Goal: Register for event/course

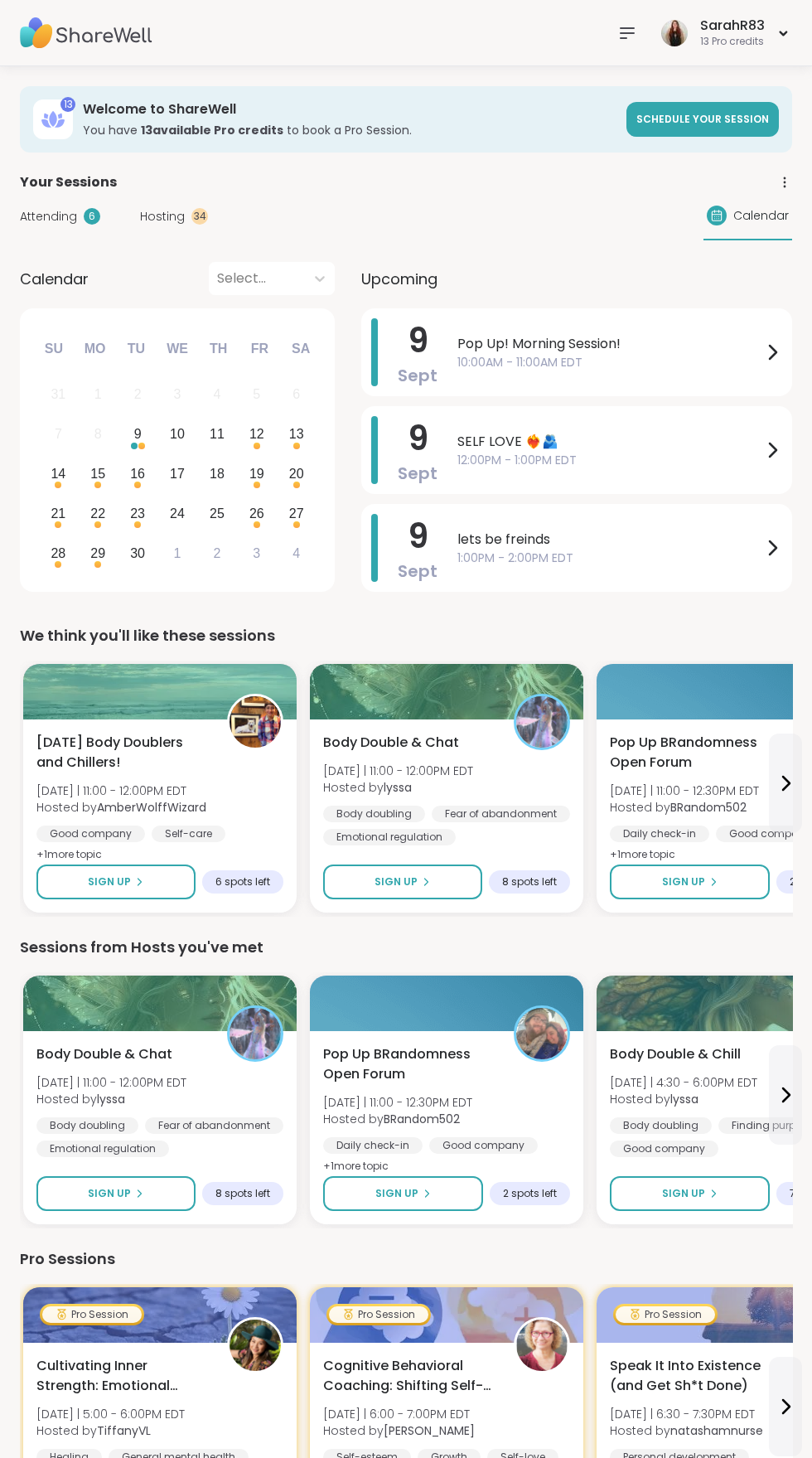
click at [70, 214] on span "Attending" at bounding box center [47, 216] width 57 height 18
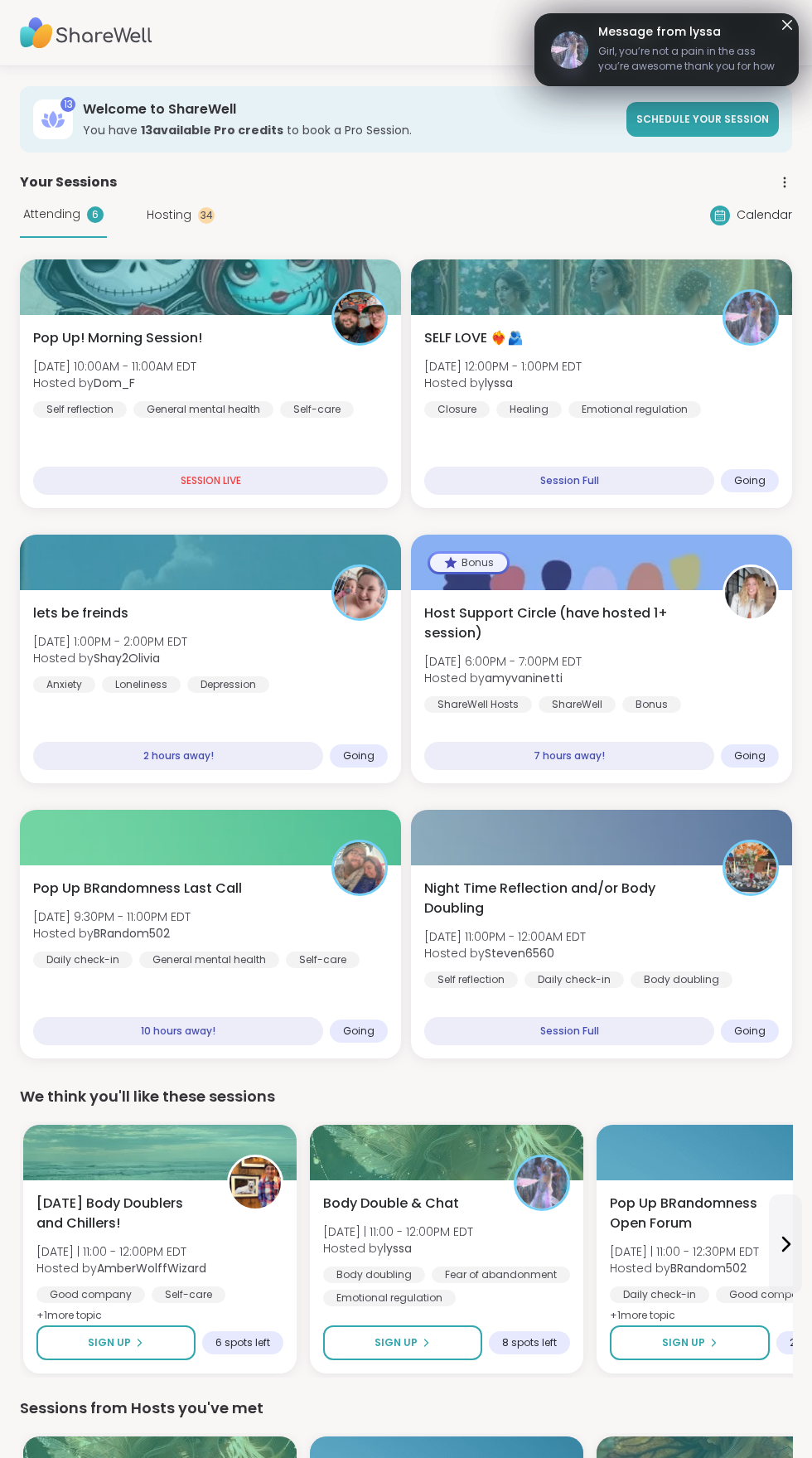
click at [288, 948] on div "Pop Up BRandomness Last Call [DATE] 9:30PM - 11:00PM EDT Hosted by BRandom502 D…" at bounding box center [210, 923] width 355 height 89
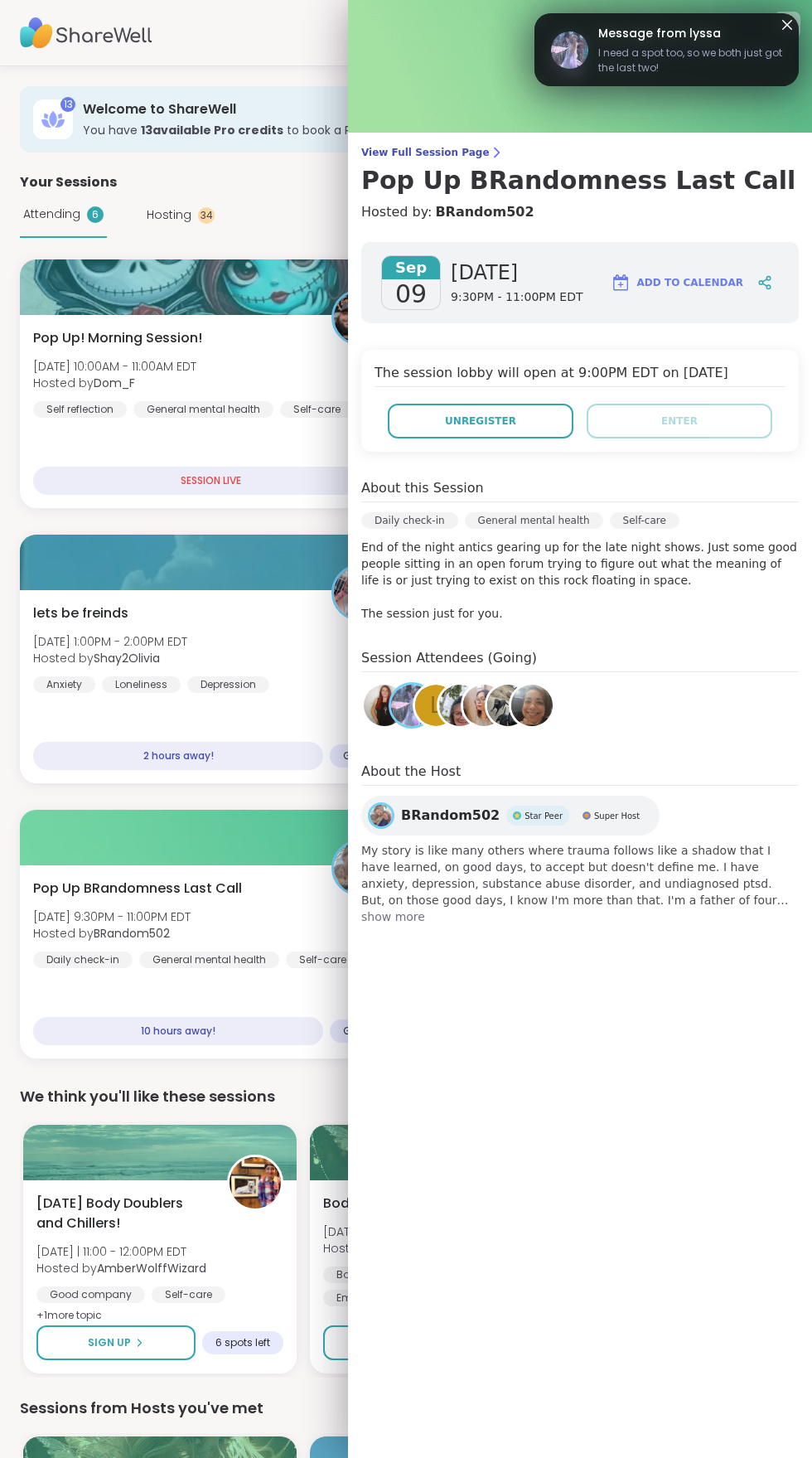
click at [239, 882] on span "Pop Up BRandomness Last Call" at bounding box center [138, 888] width 209 height 20
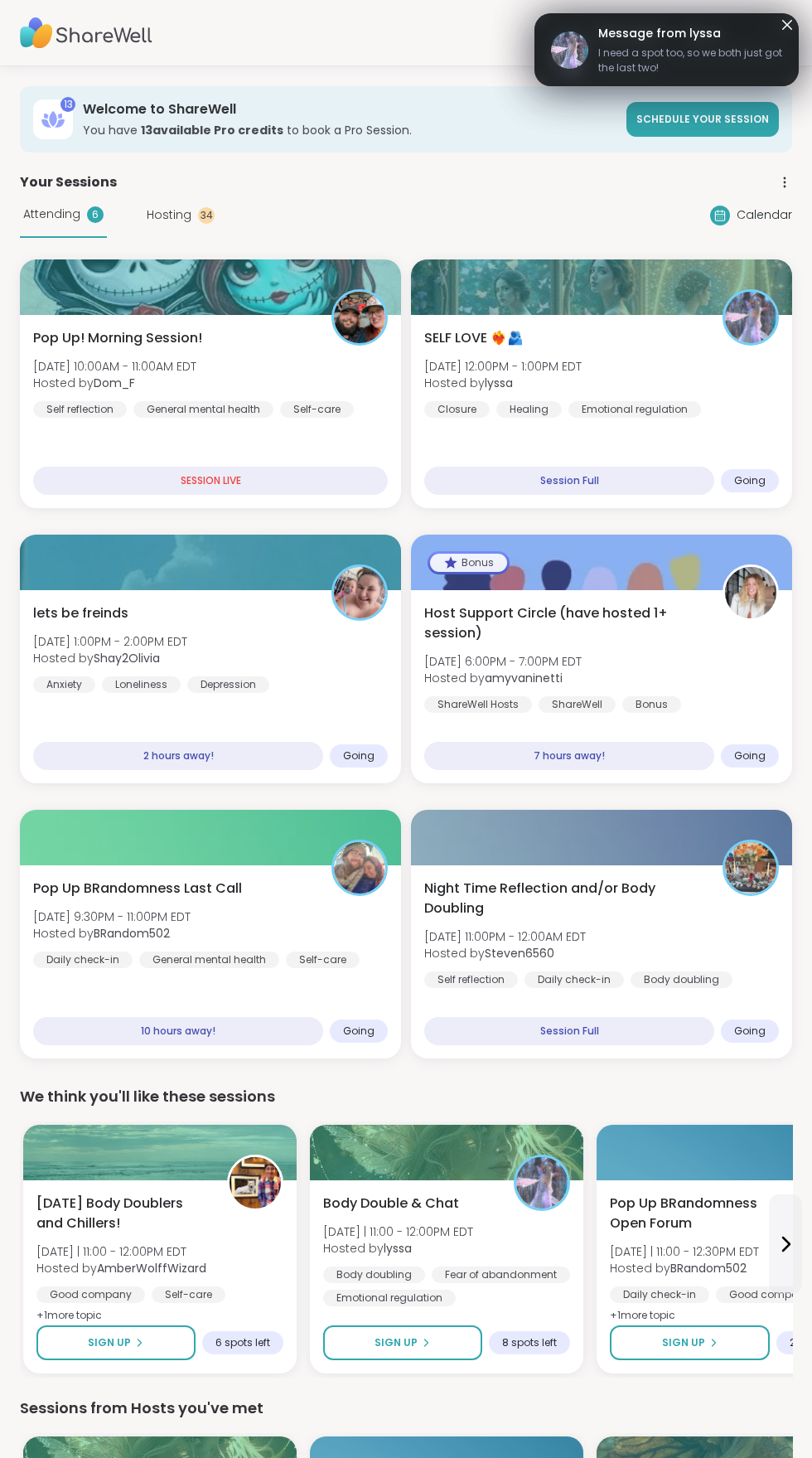
click at [631, 914] on span "Night Time Reflection and/or Body Doubling" at bounding box center [564, 898] width 280 height 40
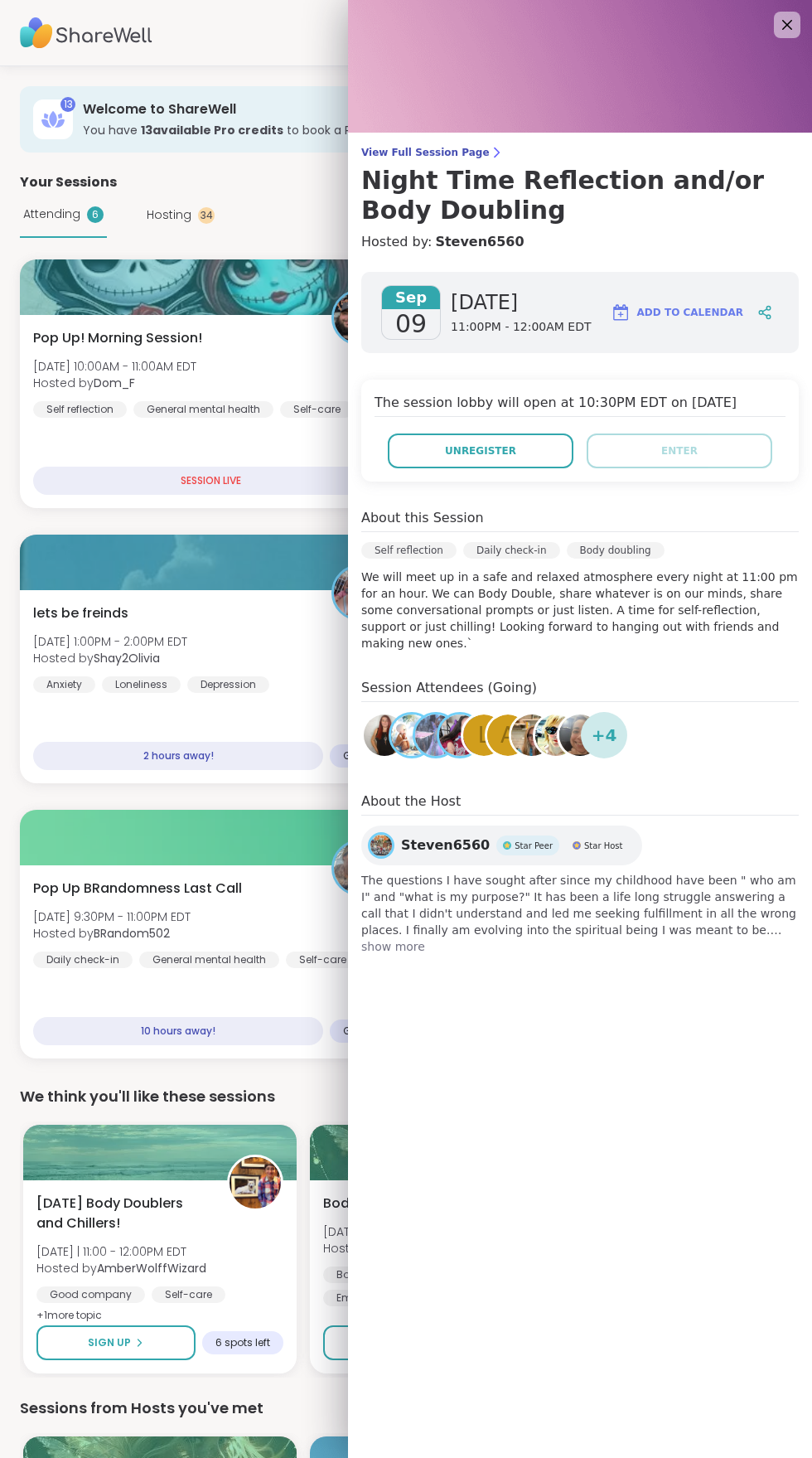
click at [630, 315] on img at bounding box center [620, 312] width 20 height 20
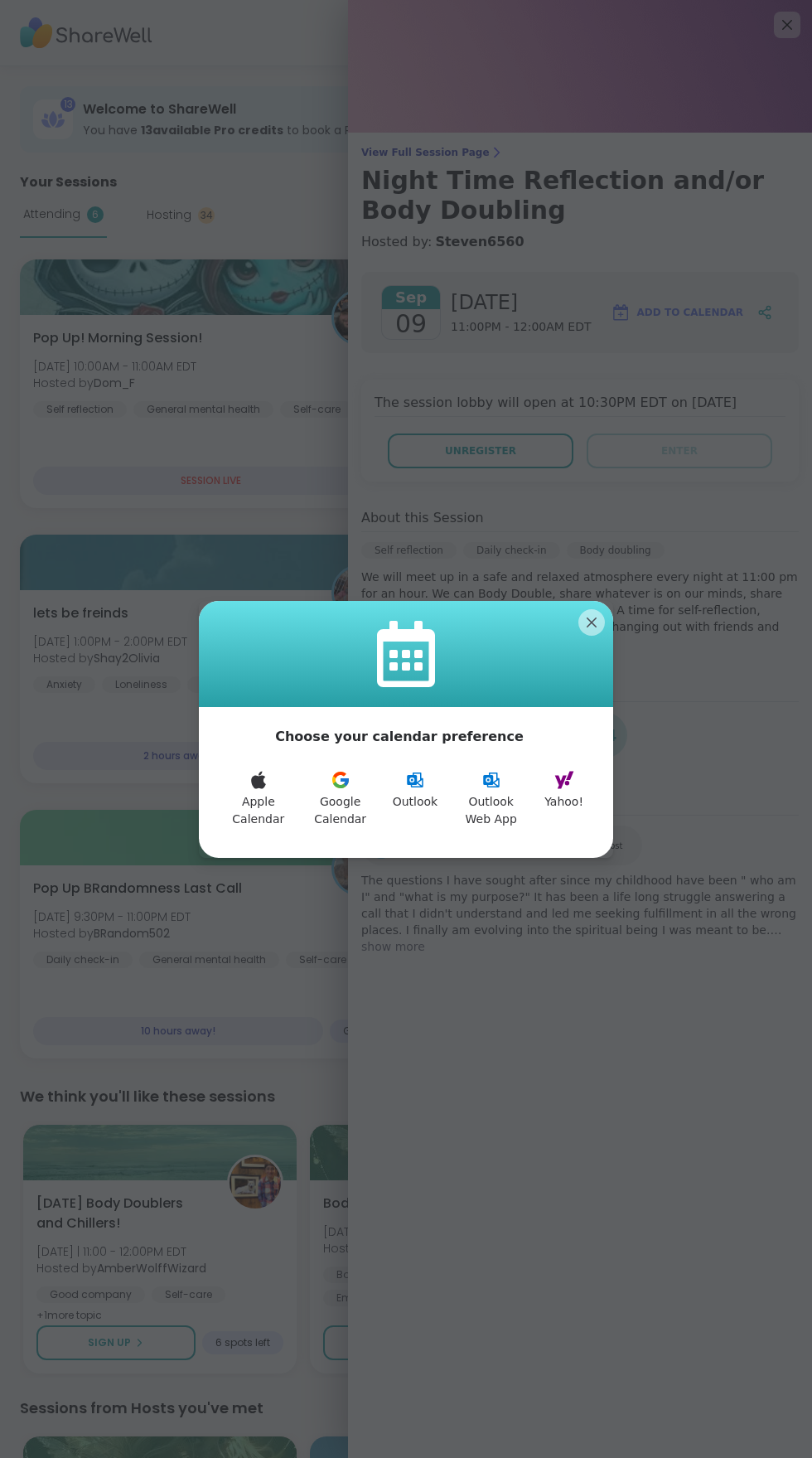
click at [341, 775] on icon at bounding box center [340, 774] width 13 height 7
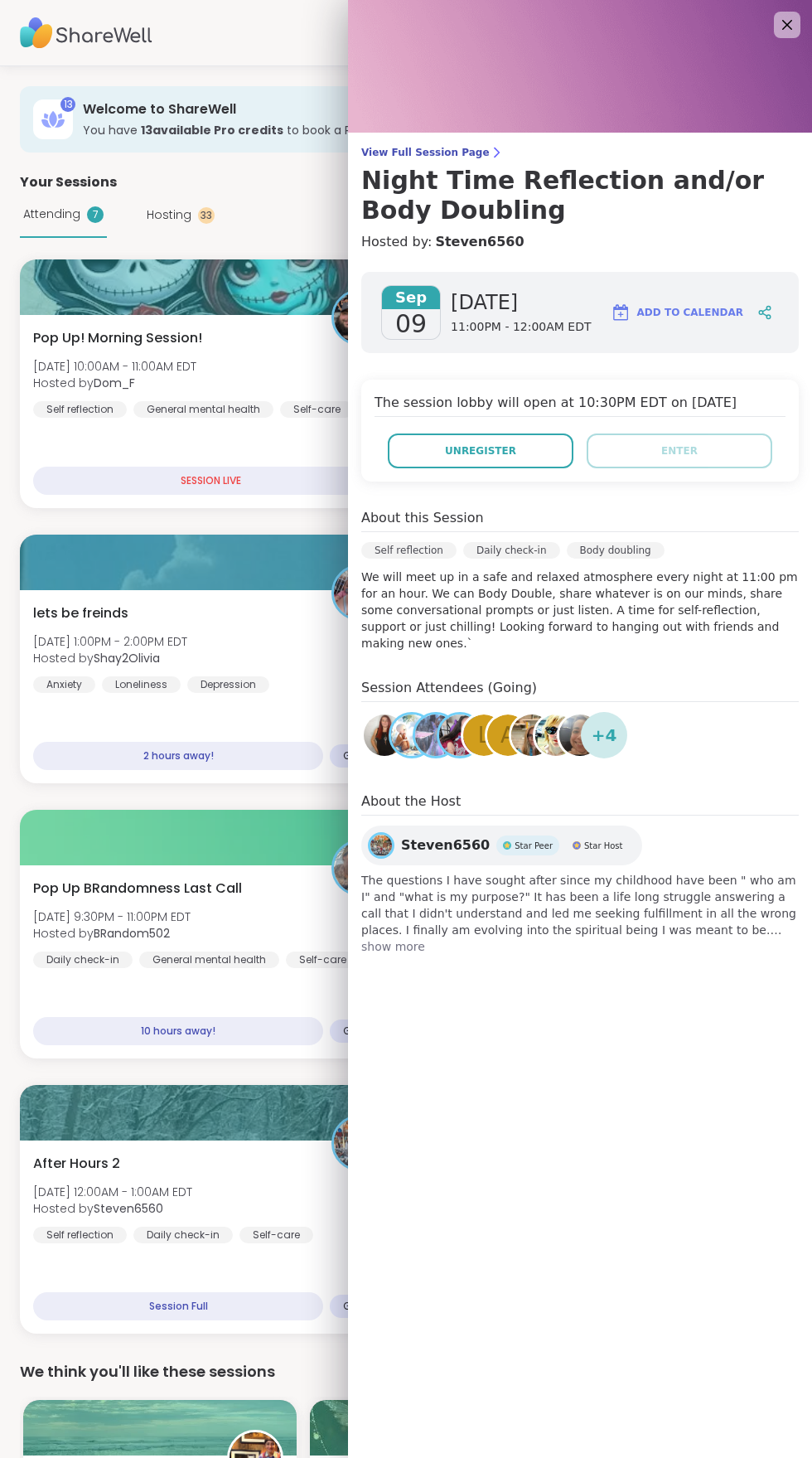
click at [786, 25] on icon at bounding box center [787, 24] width 10 height 10
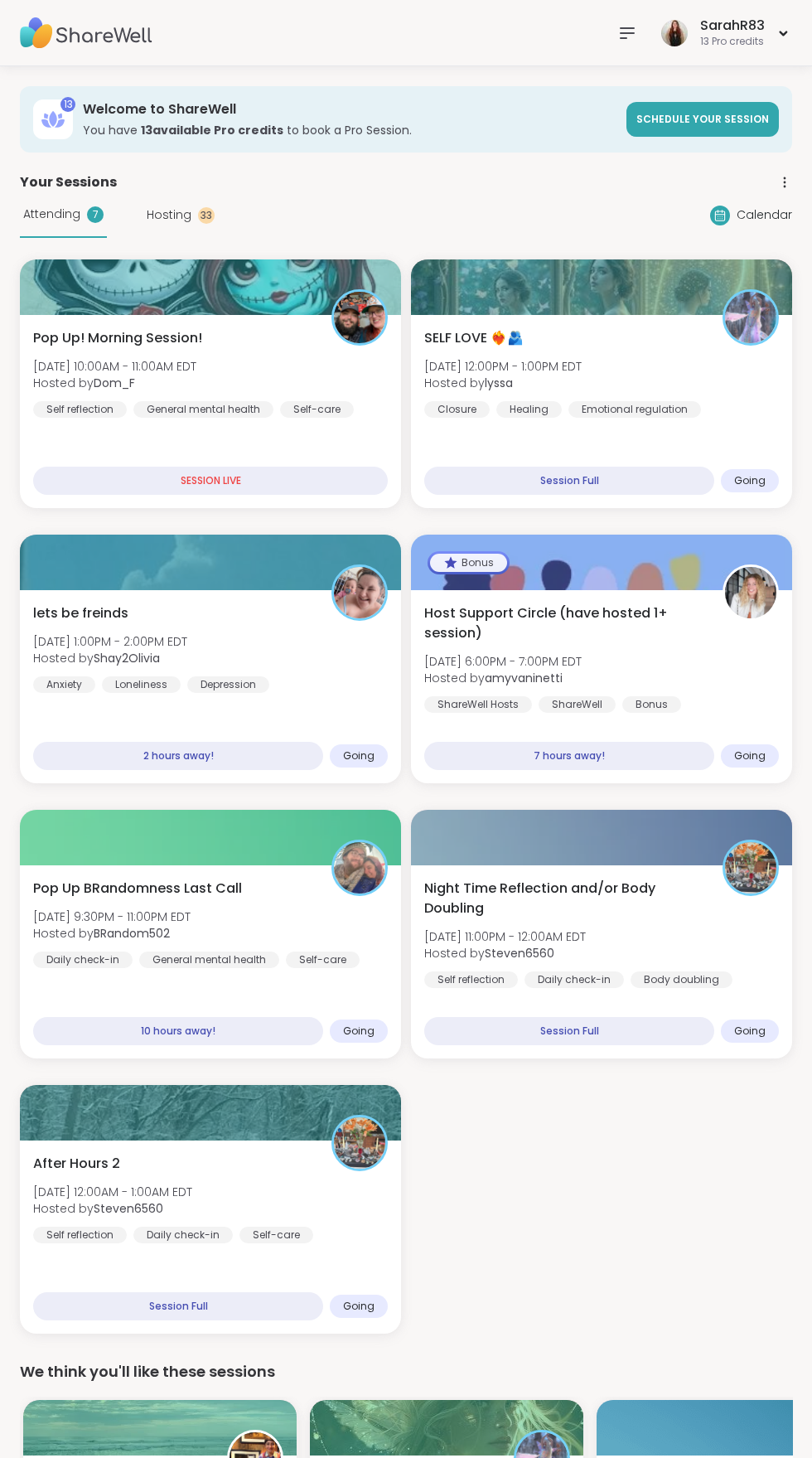
click at [228, 1185] on div "After Hours 2 [DATE] 12:00AM - 1:00AM EDT Hosted by Steven6560 Self reflection …" at bounding box center [210, 1199] width 355 height 89
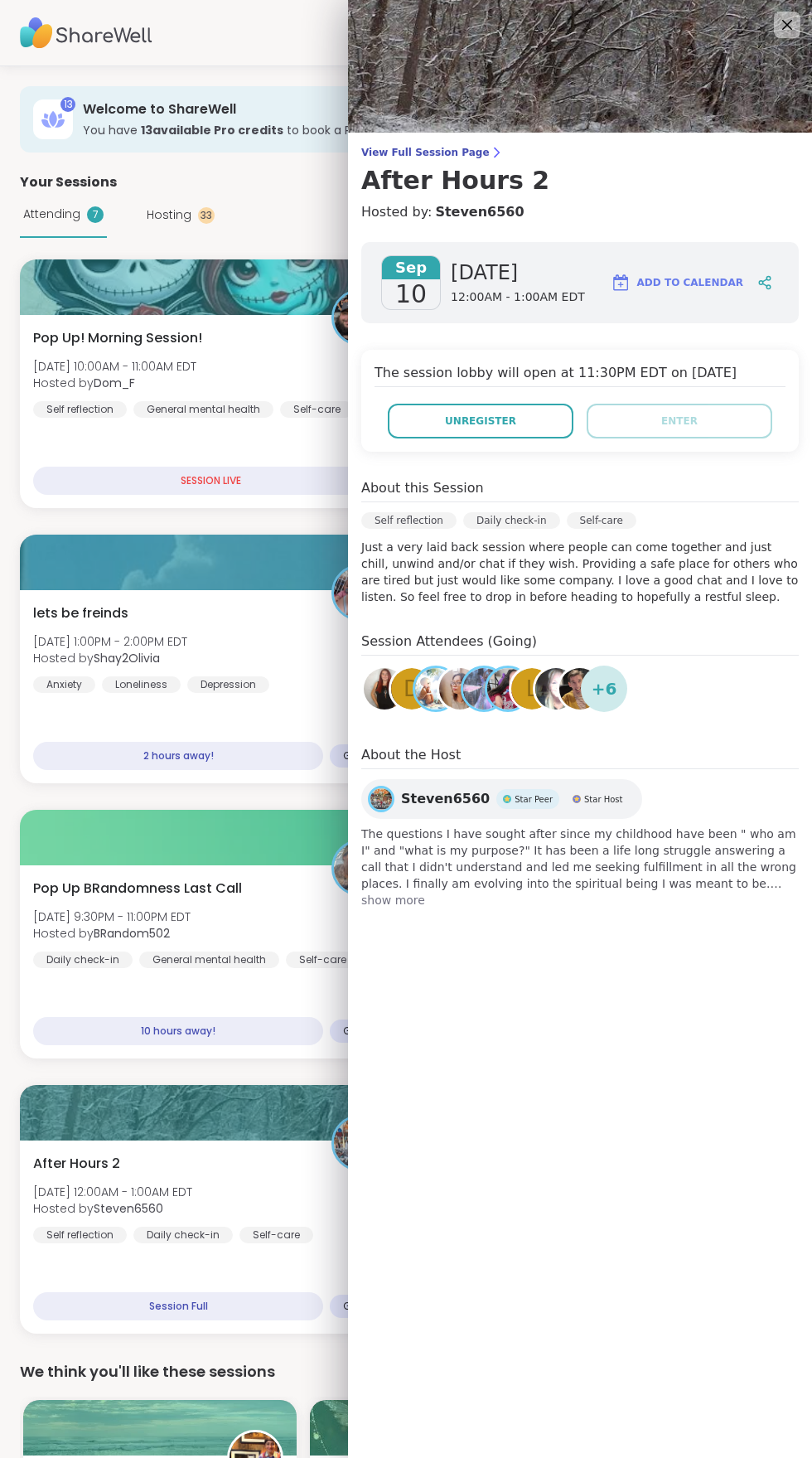
click at [478, 279] on span "[DATE]" at bounding box center [518, 272] width 134 height 26
click at [710, 283] on span "Add to Calendar" at bounding box center [690, 282] width 106 height 15
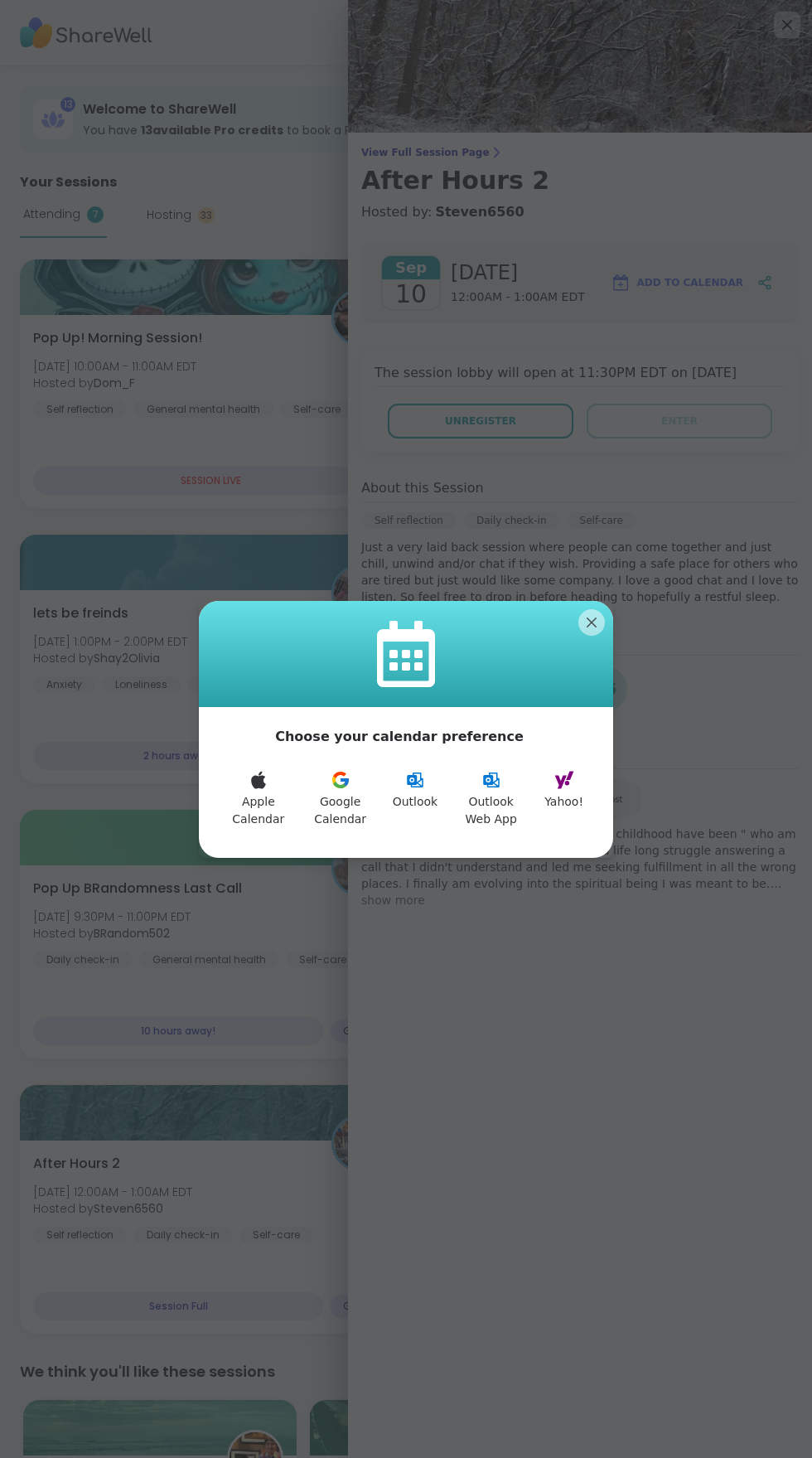
click at [349, 782] on icon at bounding box center [345, 782] width 8 height 7
